Goal: Information Seeking & Learning: Understand process/instructions

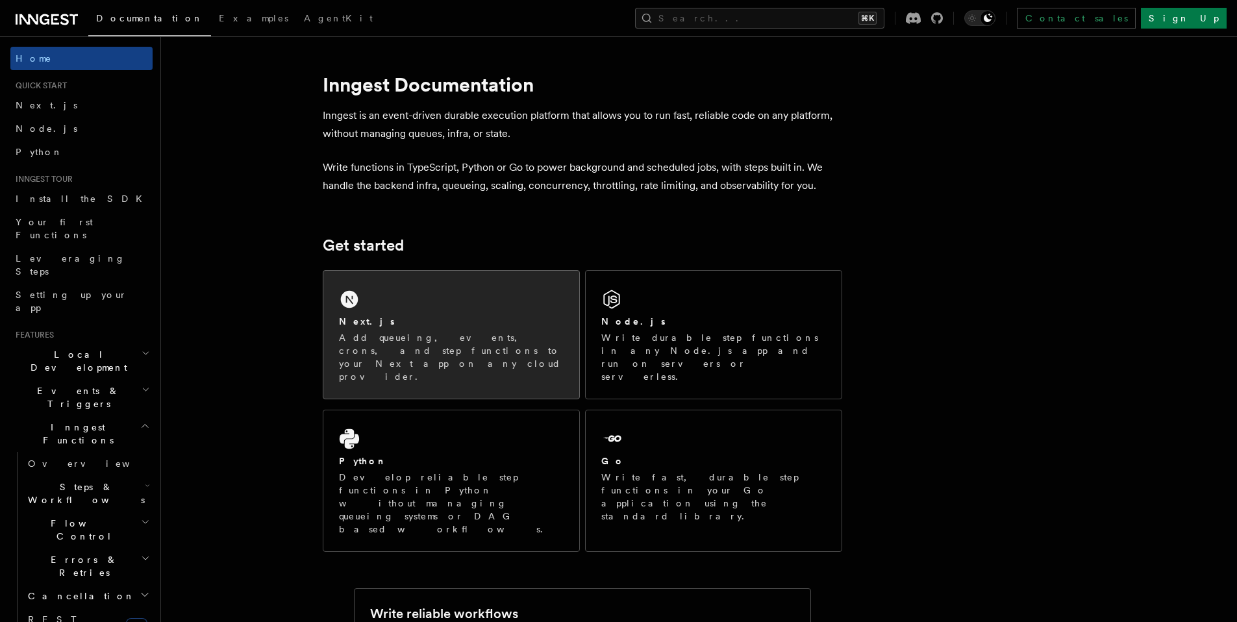
click at [447, 325] on div "Next.js" at bounding box center [451, 322] width 225 height 14
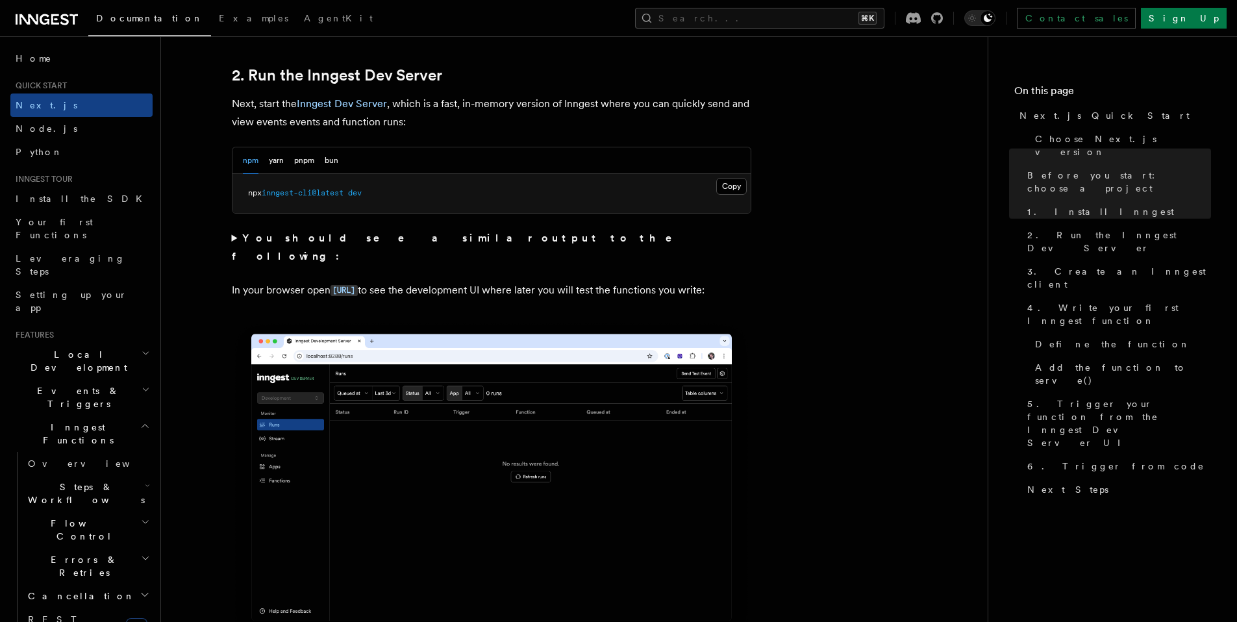
scroll to position [1320, 0]
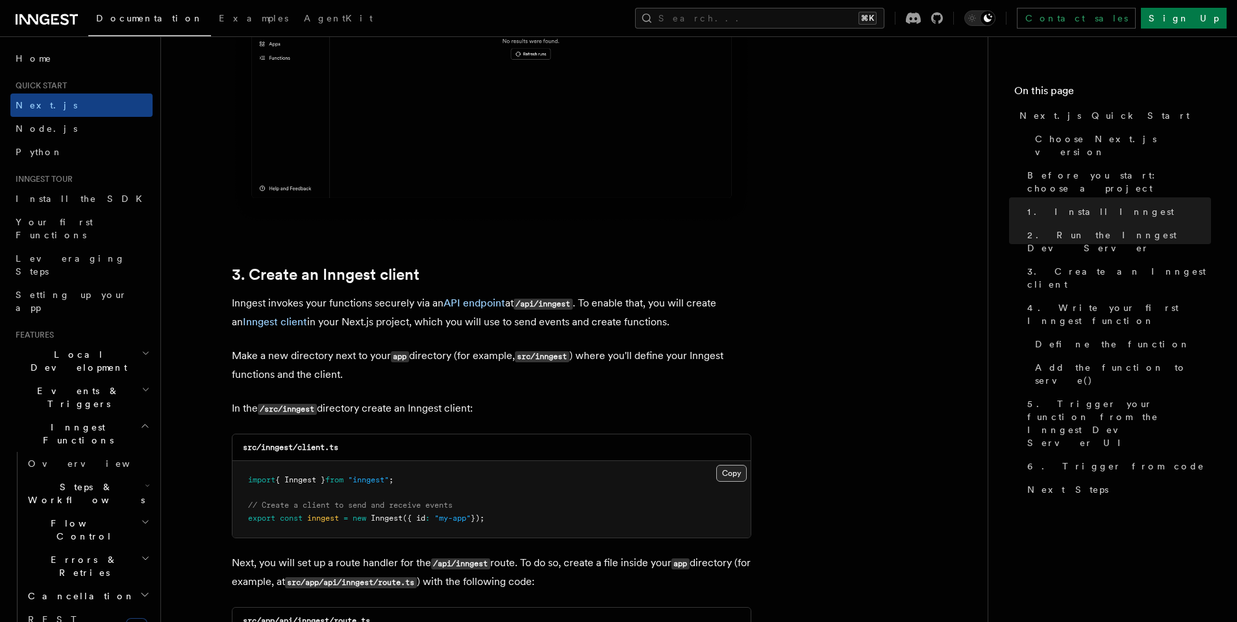
click at [727, 476] on button "Copy Copied" at bounding box center [731, 473] width 31 height 17
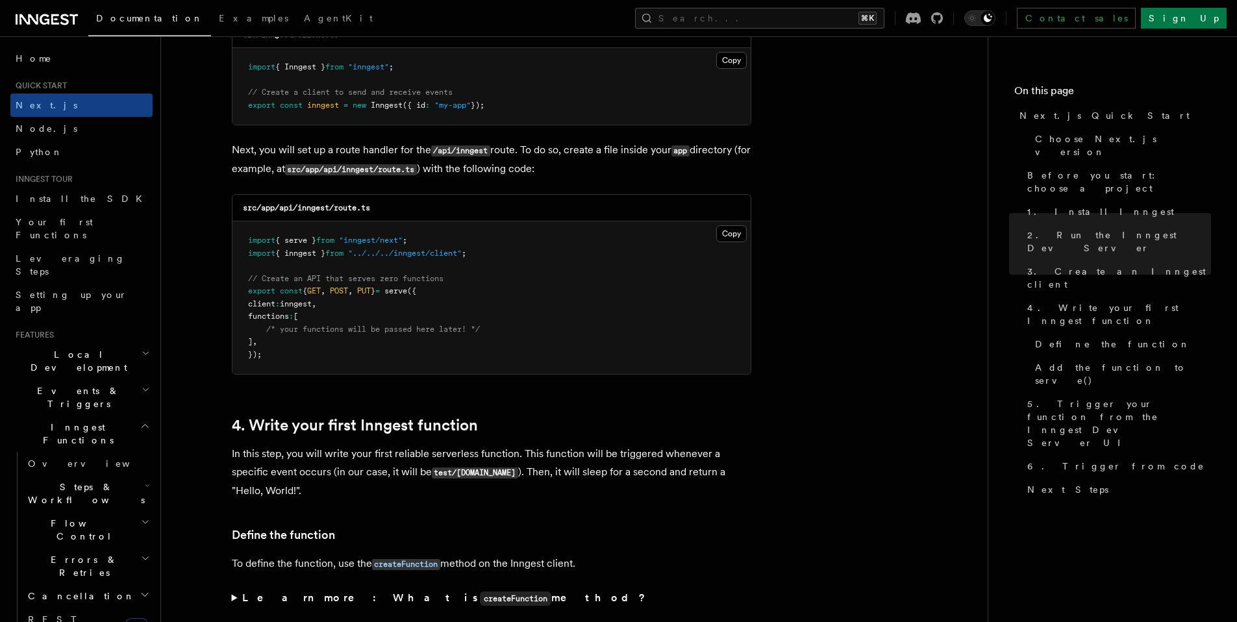
scroll to position [1774, 0]
